Goal: Find specific page/section: Find specific page/section

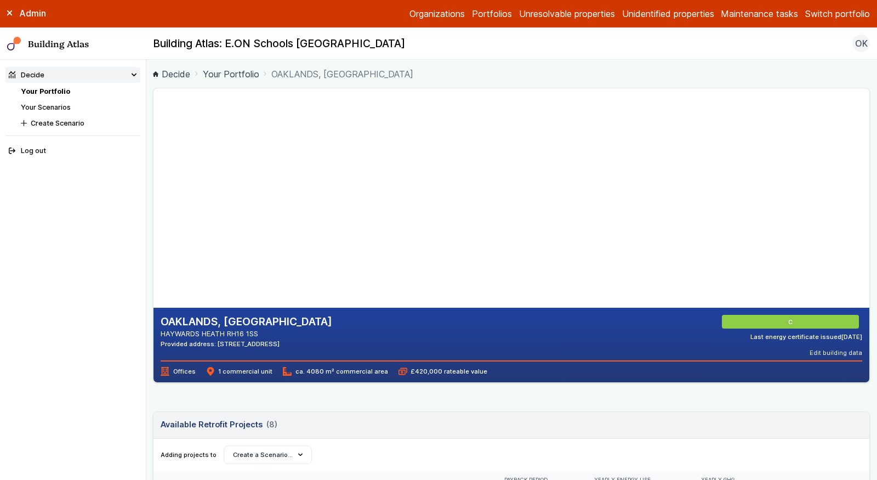
scroll to position [370, 0]
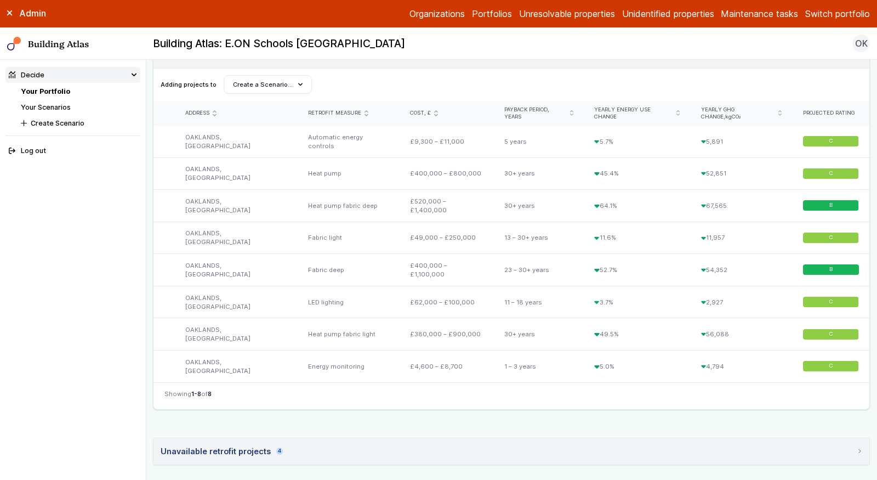
click at [845, 14] on button "Switch portfolio" at bounding box center [838, 13] width 65 height 13
click at [0, 0] on button "Playground" at bounding box center [0, 0] width 0 height 0
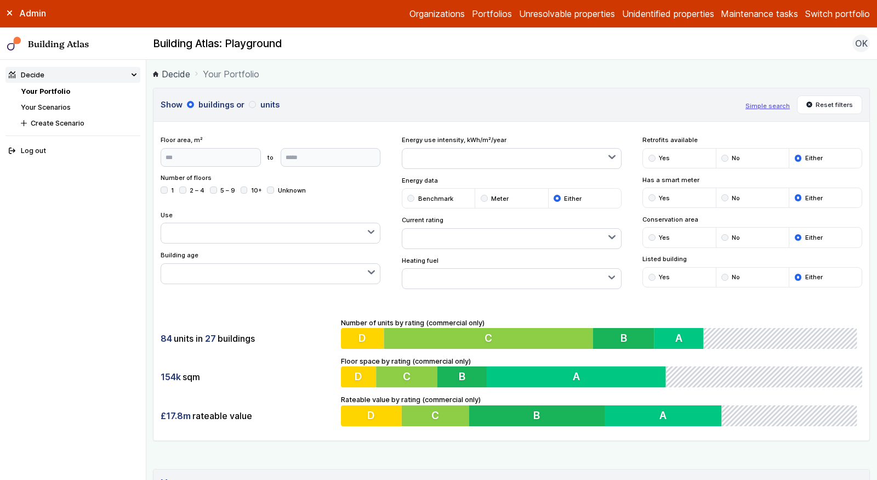
click at [245, 313] on div "84 units in 27 buildings 154k sqm £17.8m rateable value Number of units by rati…" at bounding box center [512, 371] width 716 height 137
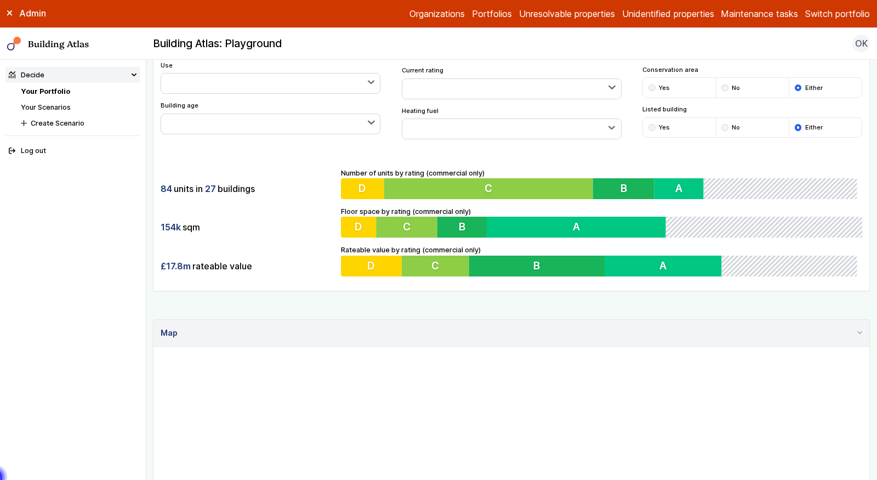
scroll to position [315, 0]
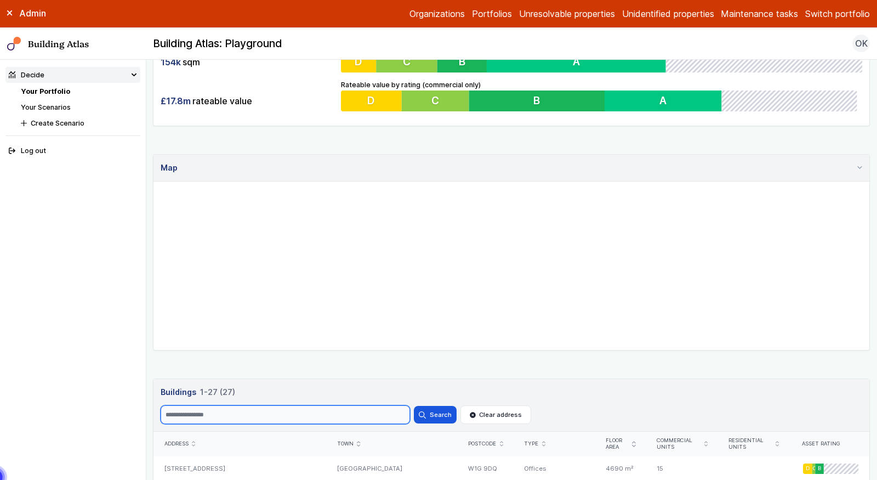
click at [226, 408] on input "Search" at bounding box center [286, 414] width 250 height 19
type input "*******"
click at [414, 406] on button "Search" at bounding box center [435, 415] width 43 height 18
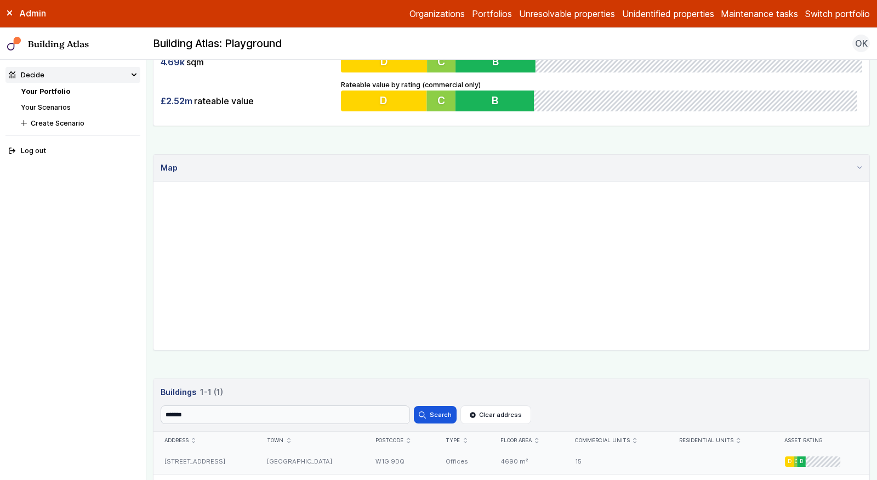
click at [297, 463] on div "[GEOGRAPHIC_DATA]" at bounding box center [311, 461] width 109 height 25
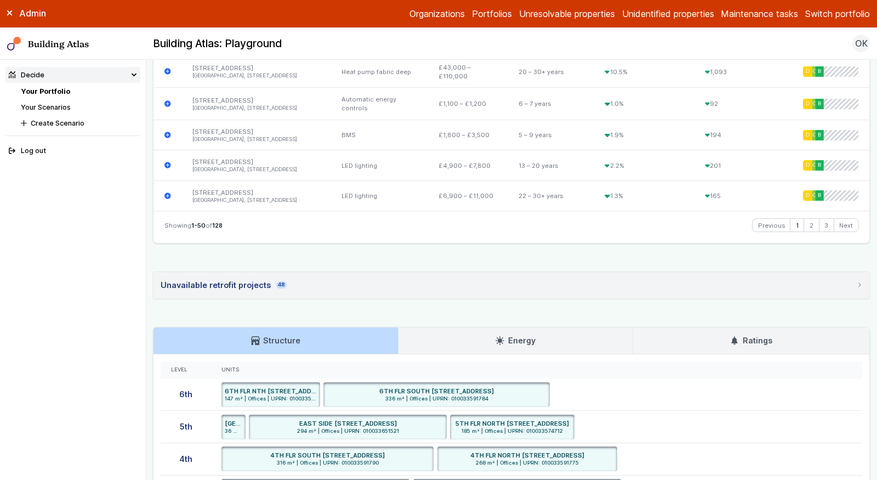
scroll to position [1867, 0]
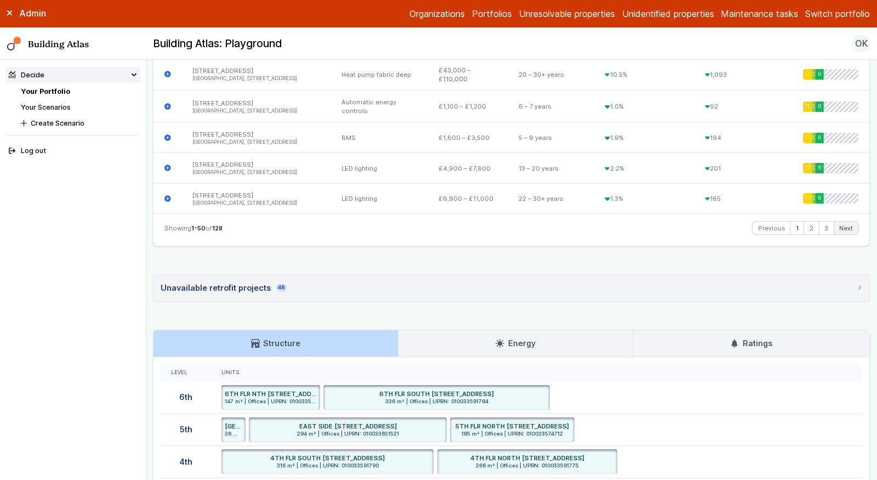
click at [850, 235] on link "Next" at bounding box center [847, 228] width 24 height 13
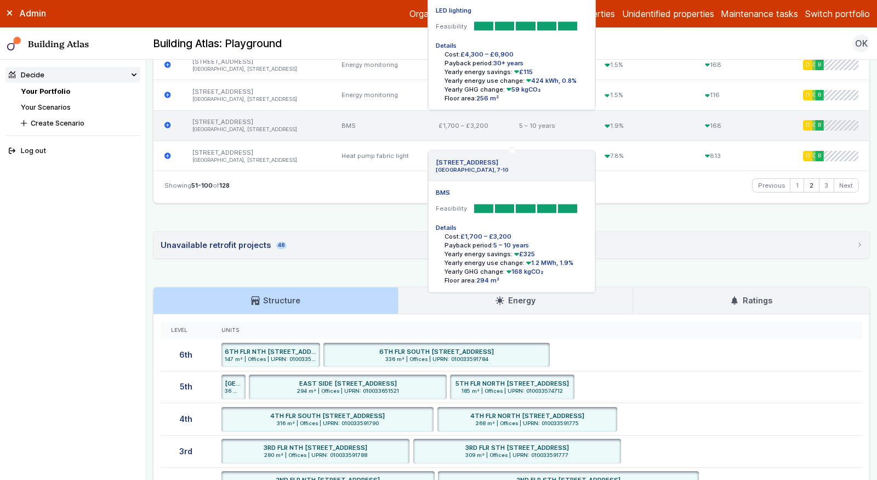
scroll to position [1922, 0]
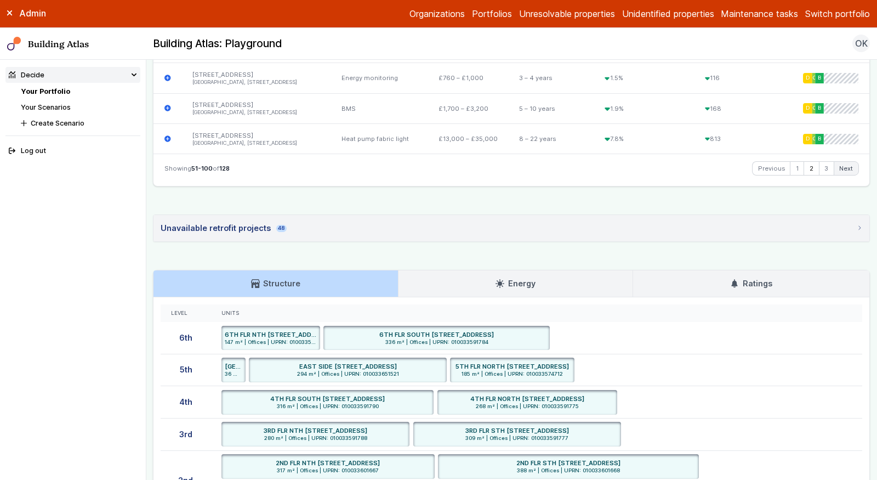
click at [845, 175] on link "Next" at bounding box center [847, 168] width 24 height 13
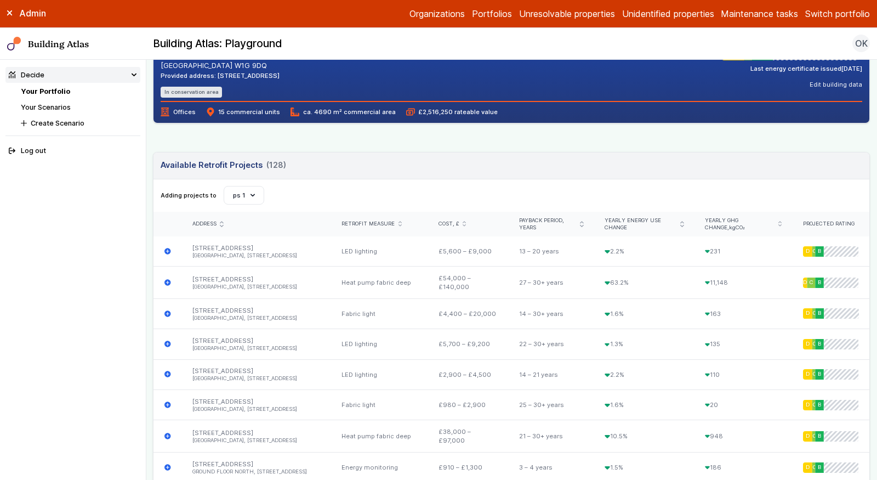
scroll to position [274, 0]
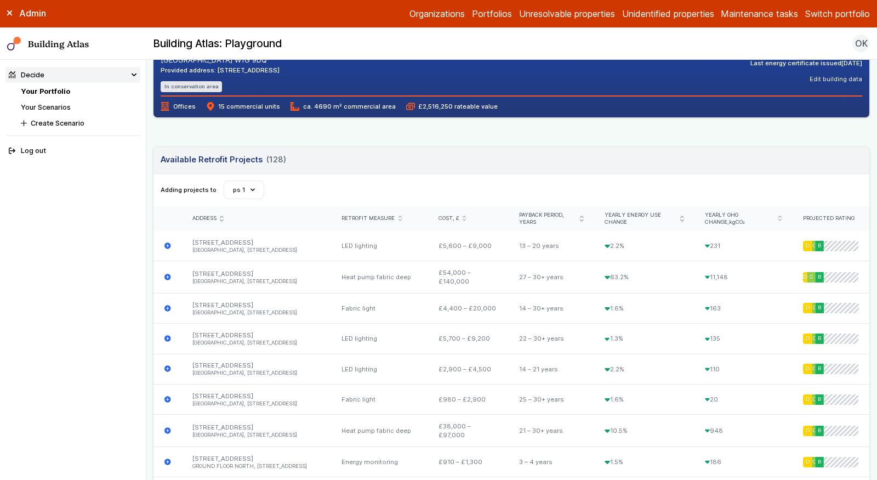
click at [401, 216] on icon "submit" at bounding box center [400, 218] width 3 height 4
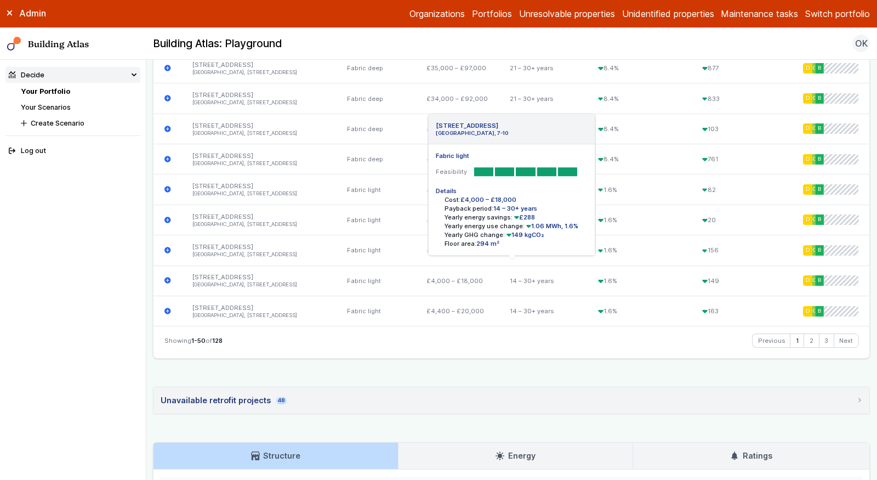
scroll to position [1727, 0]
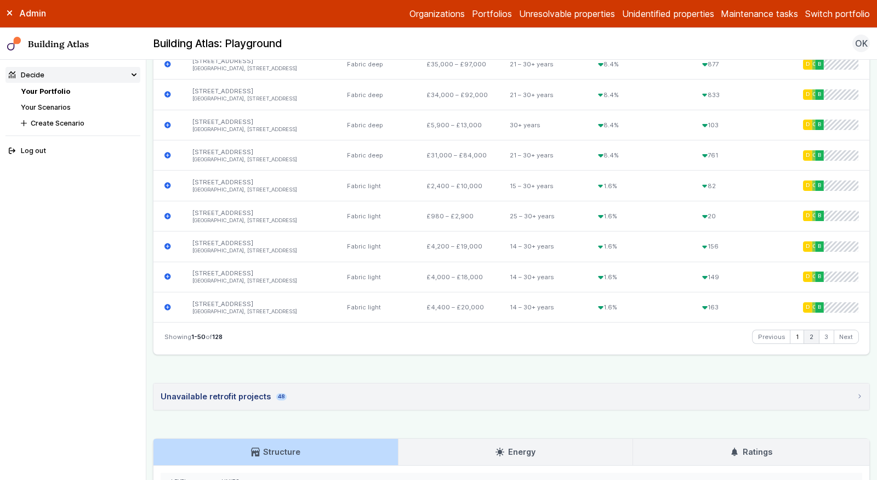
click at [808, 333] on link "2" at bounding box center [811, 336] width 14 height 13
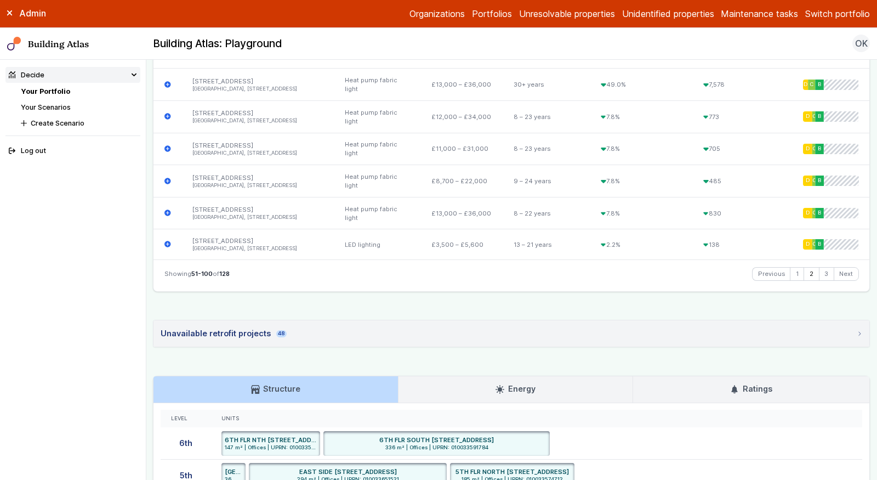
scroll to position [1820, 0]
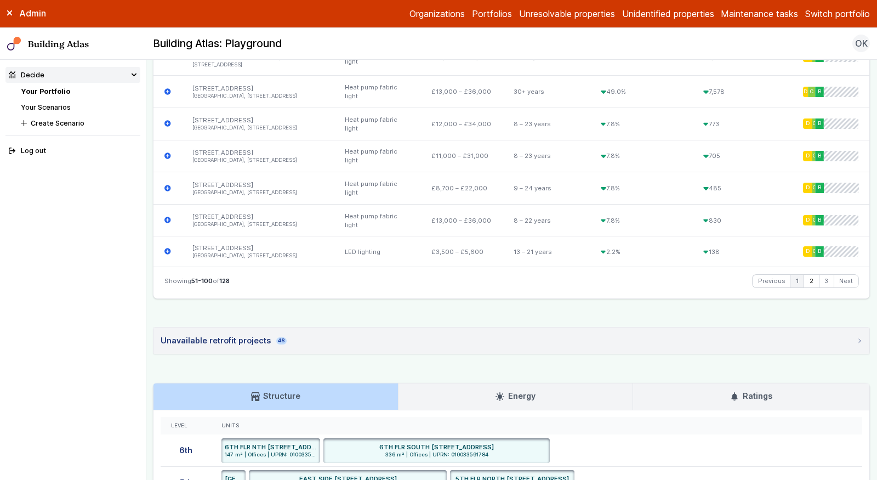
click at [797, 275] on link "1" at bounding box center [797, 281] width 13 height 13
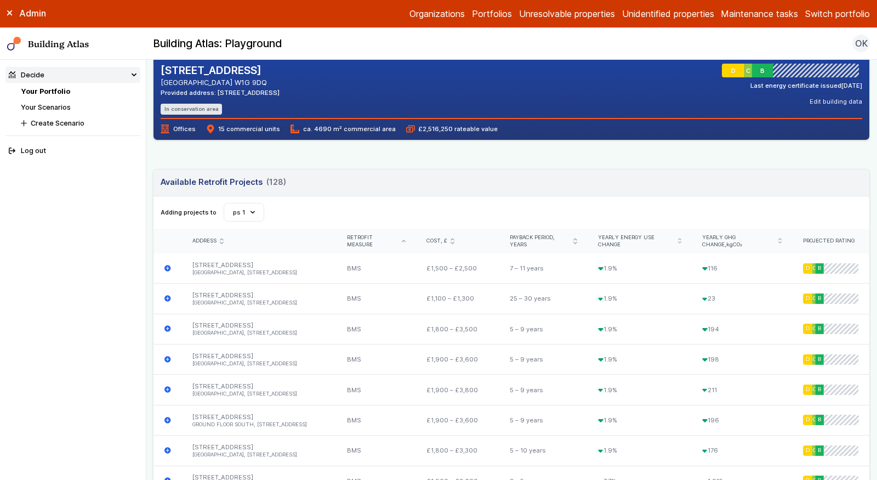
scroll to position [262, 0]
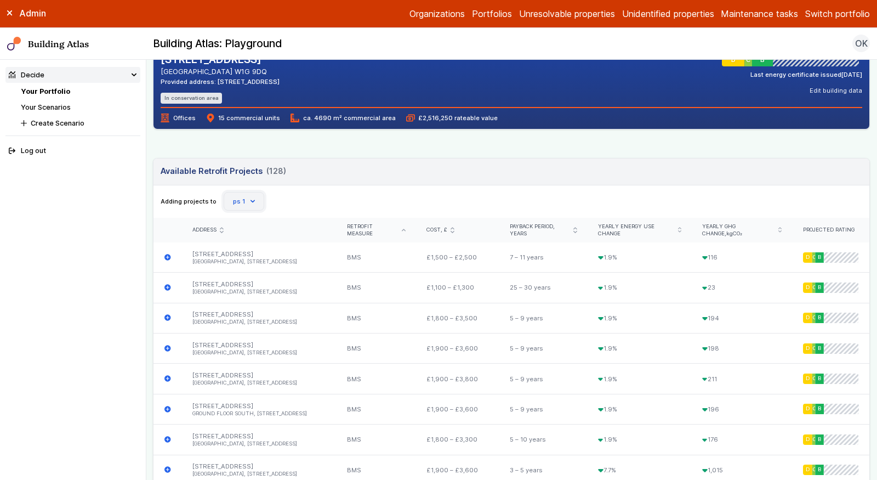
click at [256, 199] on button "ps 1" at bounding box center [244, 201] width 41 height 19
click at [306, 188] on div "Adding projects to Create Scenario [PERSON_NAME] scenario; [DATE] 14:23 Prospec…" at bounding box center [512, 201] width 716 height 33
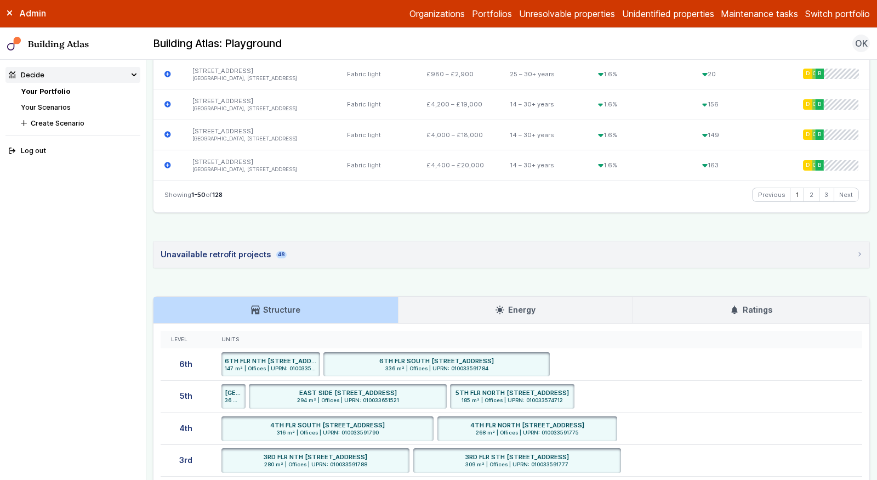
scroll to position [1794, 0]
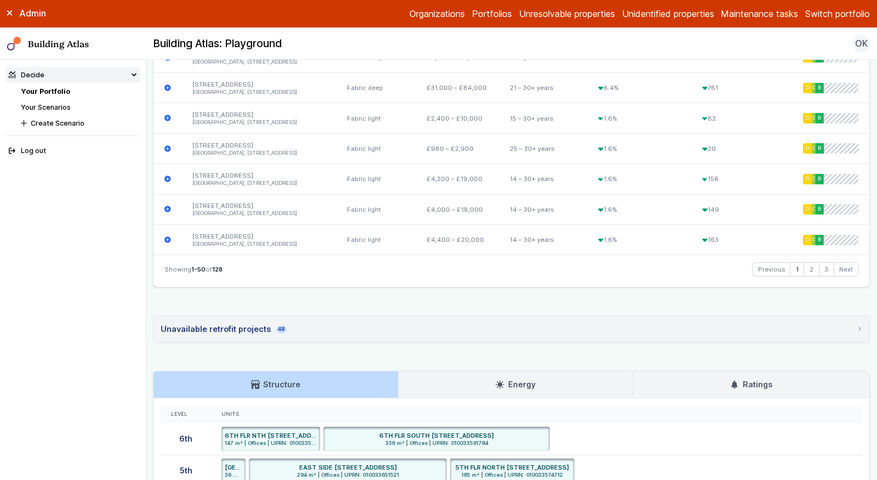
click at [215, 325] on div "Unavailable retrofit projects 48" at bounding box center [224, 329] width 126 height 12
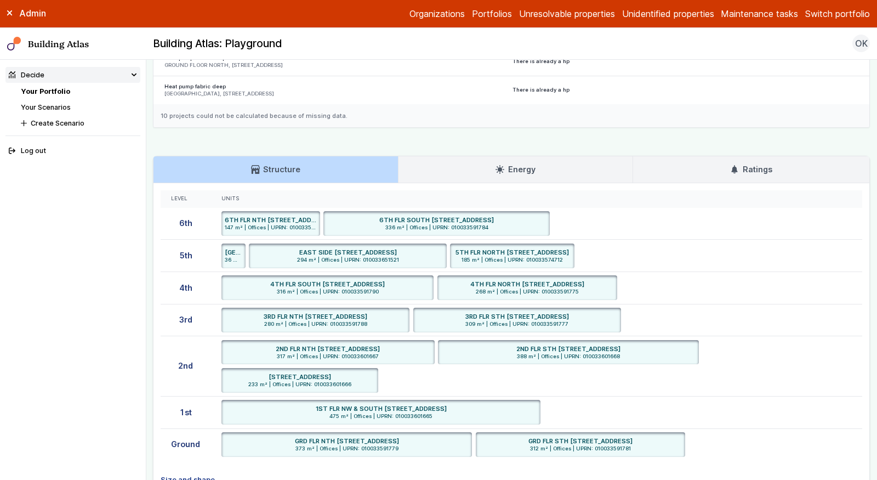
scroll to position [3131, 0]
